Goal: Communication & Community: Answer question/provide support

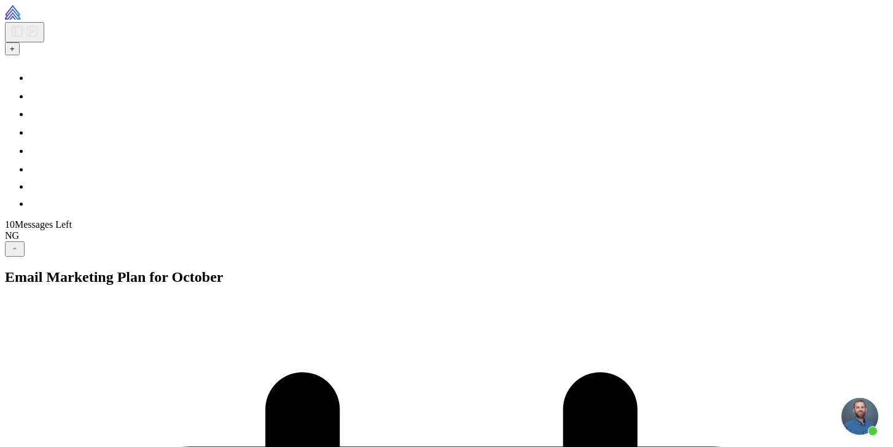
click at [15, 53] on span "+" at bounding box center [12, 48] width 5 height 9
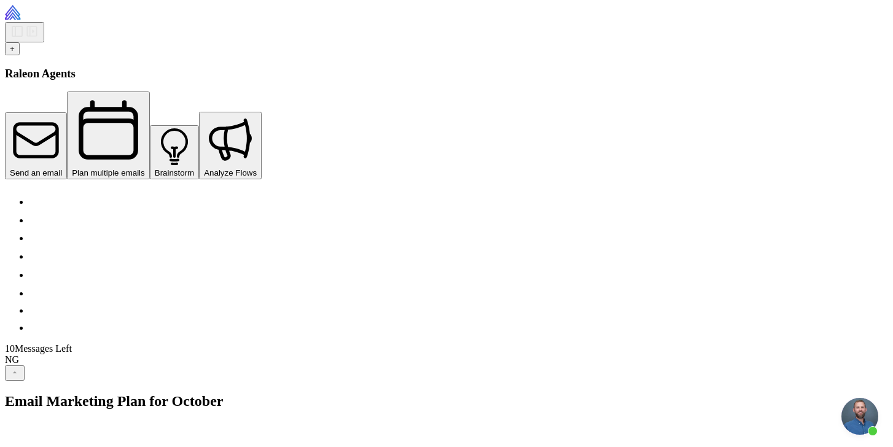
click at [14, 22] on button at bounding box center [24, 32] width 39 height 20
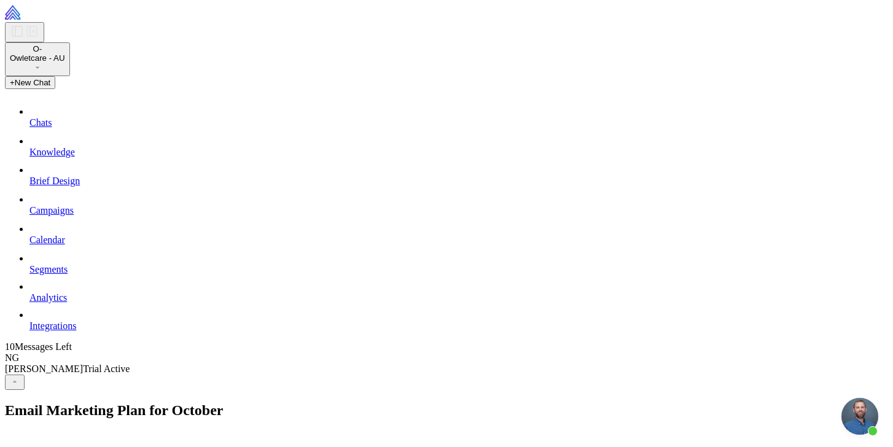
click at [55, 89] on button "+ New Chat" at bounding box center [30, 82] width 50 height 13
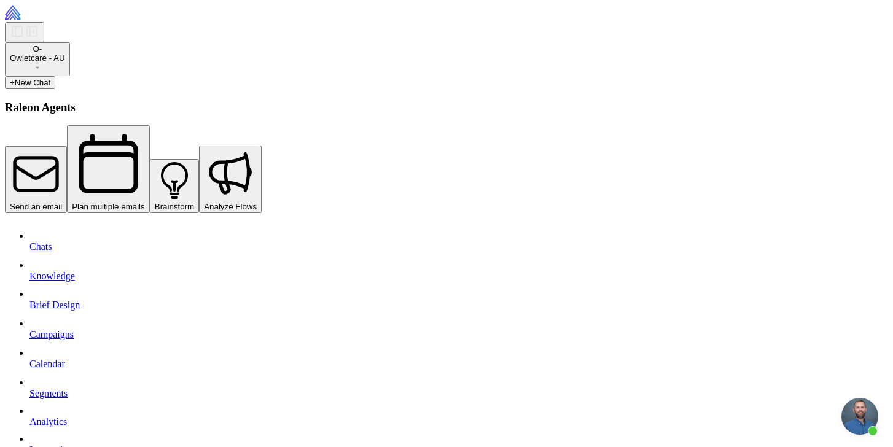
click at [125, 76] on div "O- Owletcare - AU" at bounding box center [451, 59] width 893 height 34
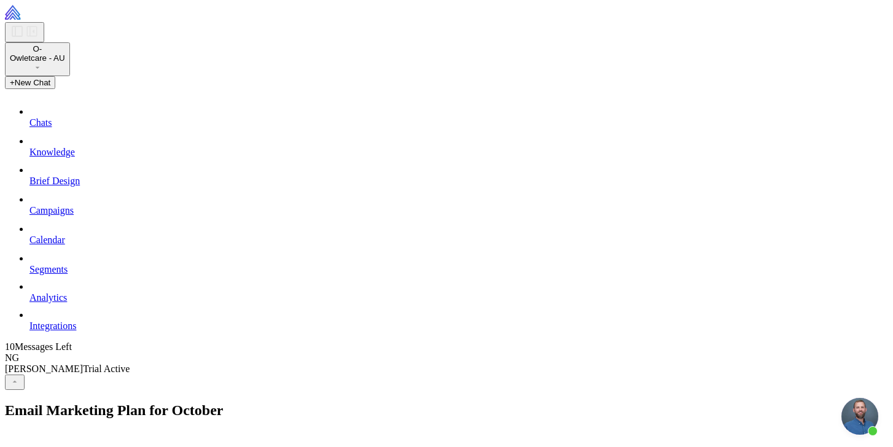
click at [51, 87] on span "New Chat" at bounding box center [33, 82] width 36 height 9
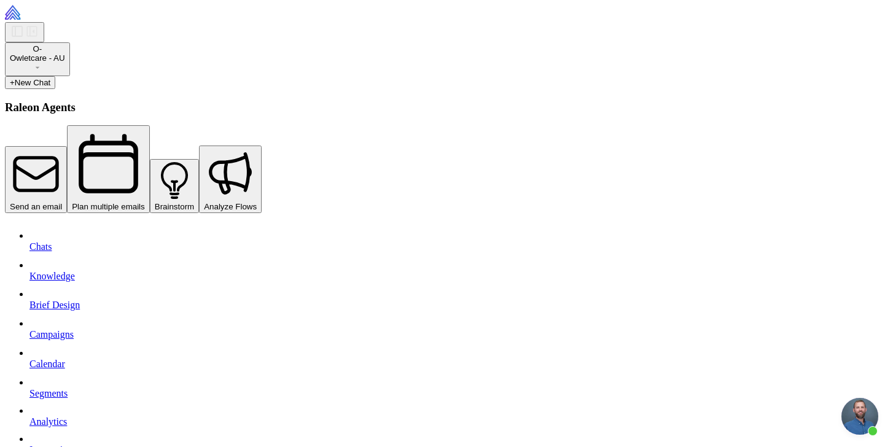
click at [62, 202] on span "Send an email" at bounding box center [36, 206] width 52 height 9
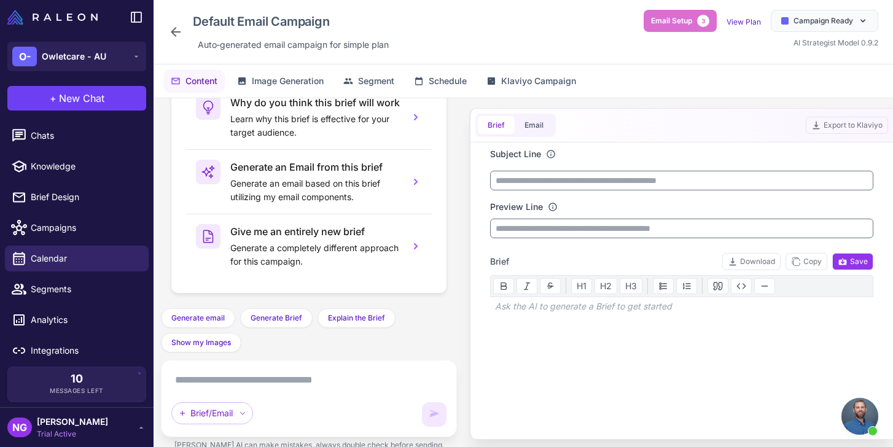
scroll to position [532, 0]
click at [187, 376] on textarea at bounding box center [308, 380] width 275 height 20
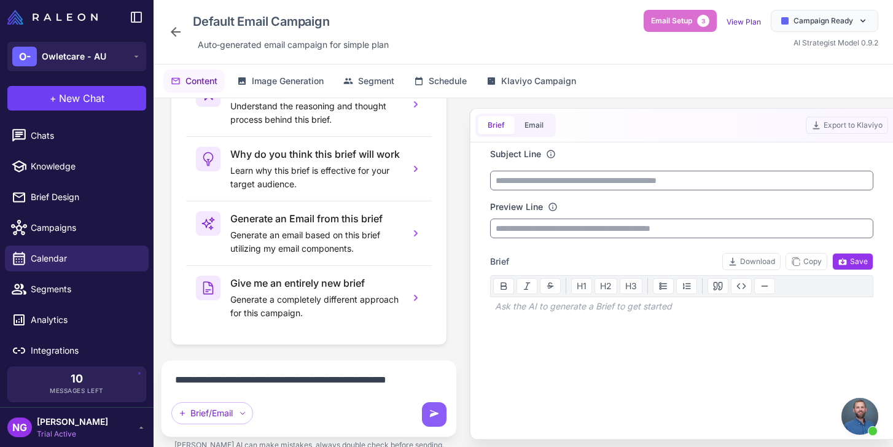
scroll to position [105, 0]
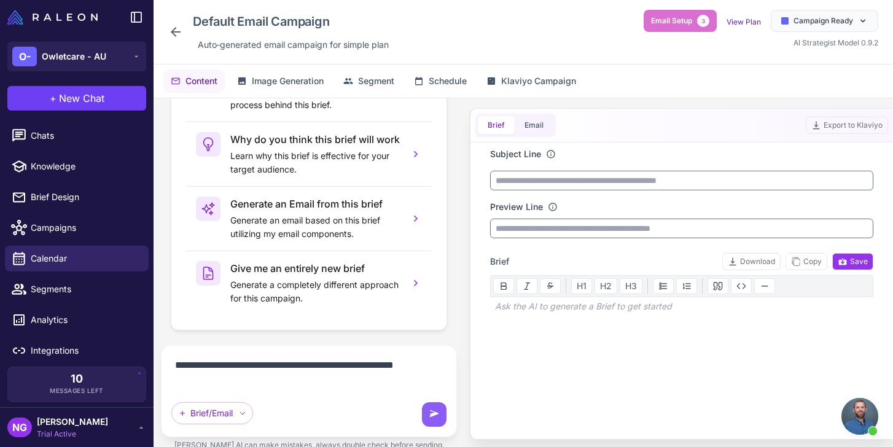
type textarea "**********"
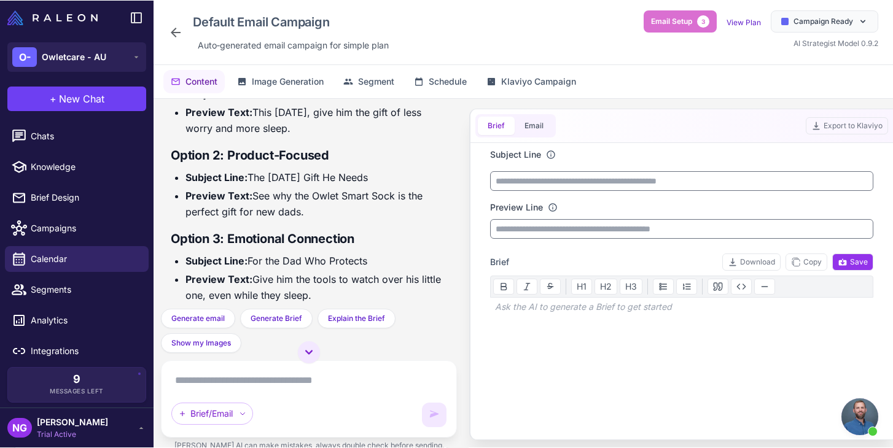
scroll to position [169, 0]
